Goal: Transaction & Acquisition: Download file/media

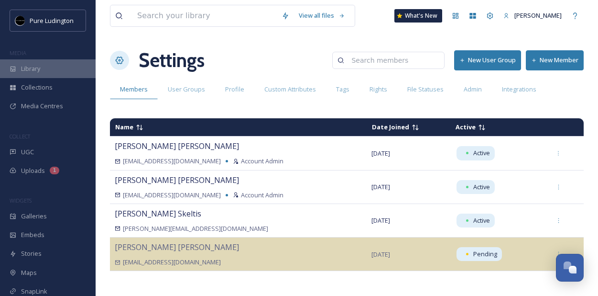
click at [27, 66] on span "Library" at bounding box center [30, 68] width 19 height 9
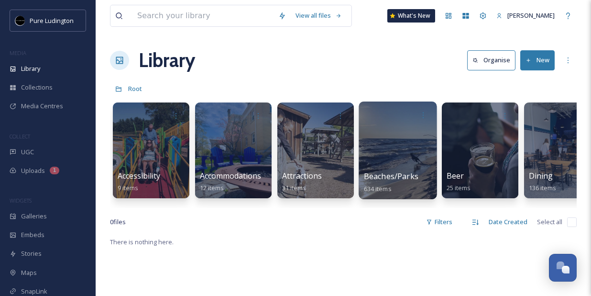
click at [398, 158] on div at bounding box center [398, 150] width 78 height 98
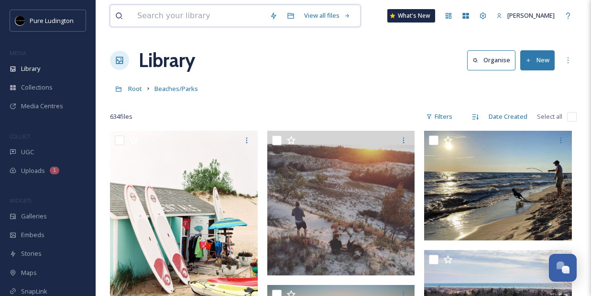
click at [220, 15] on input at bounding box center [198, 15] width 132 height 21
type input "dunes"
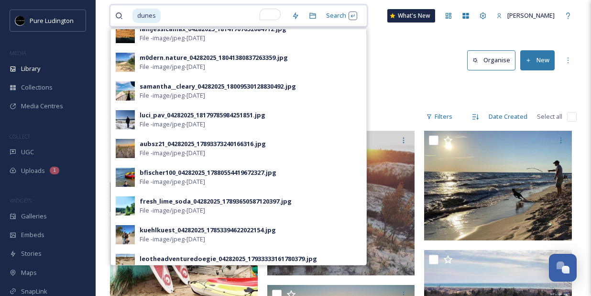
scroll to position [338, 0]
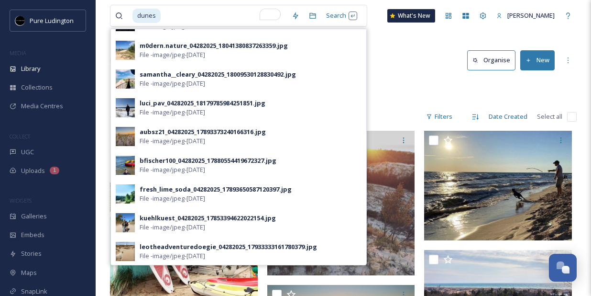
click at [399, 87] on div "Root Beaches/Parks" at bounding box center [343, 88] width 467 height 18
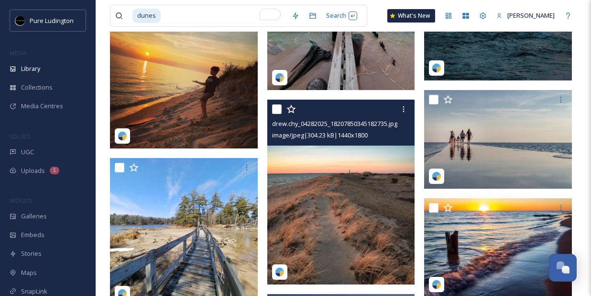
scroll to position [1676, 0]
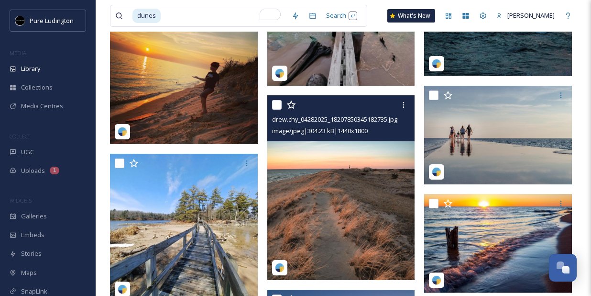
click at [324, 235] on img at bounding box center [341, 187] width 148 height 185
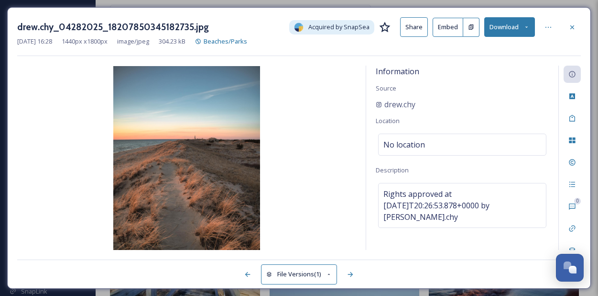
click at [524, 25] on icon at bounding box center [527, 27] width 6 height 6
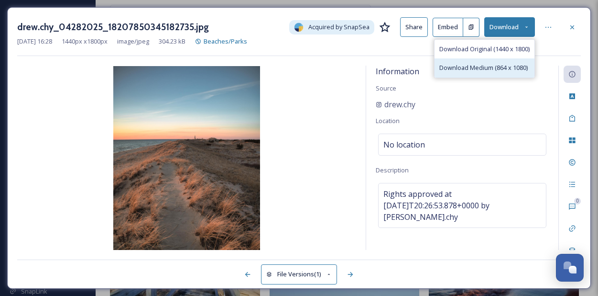
click at [487, 72] on span "Download Medium (864 x 1080)" at bounding box center [483, 67] width 88 height 9
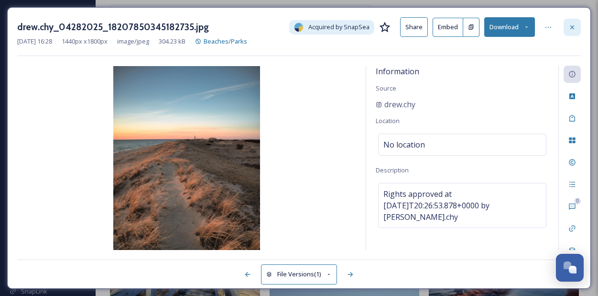
click at [571, 27] on icon at bounding box center [573, 27] width 8 height 8
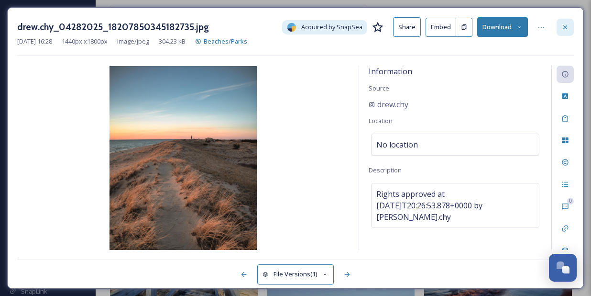
click at [571, 27] on div "dunes Search What's New [PERSON_NAME]" at bounding box center [343, 16] width 467 height 32
